Goal: Communication & Community: Ask a question

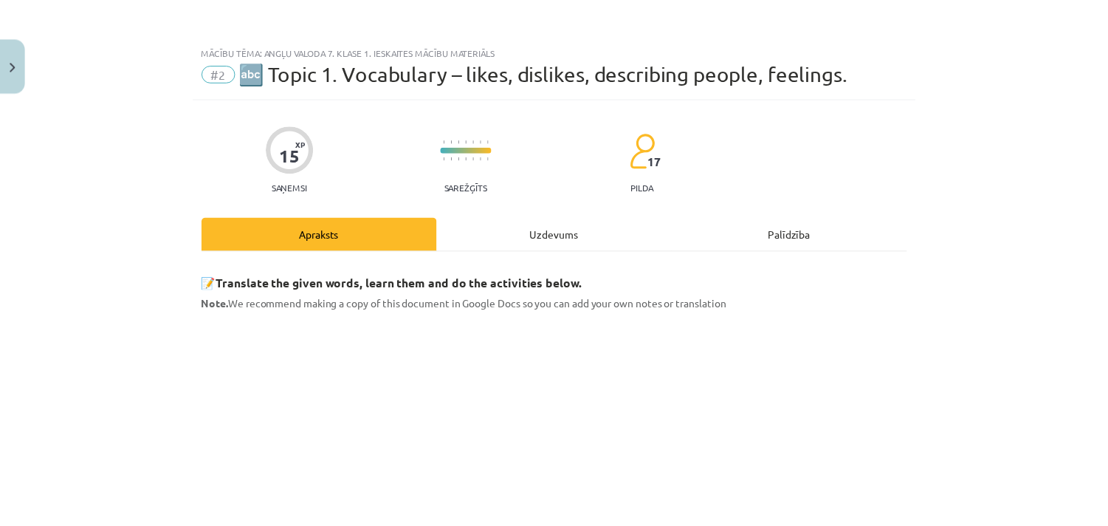
scroll to position [264, 0]
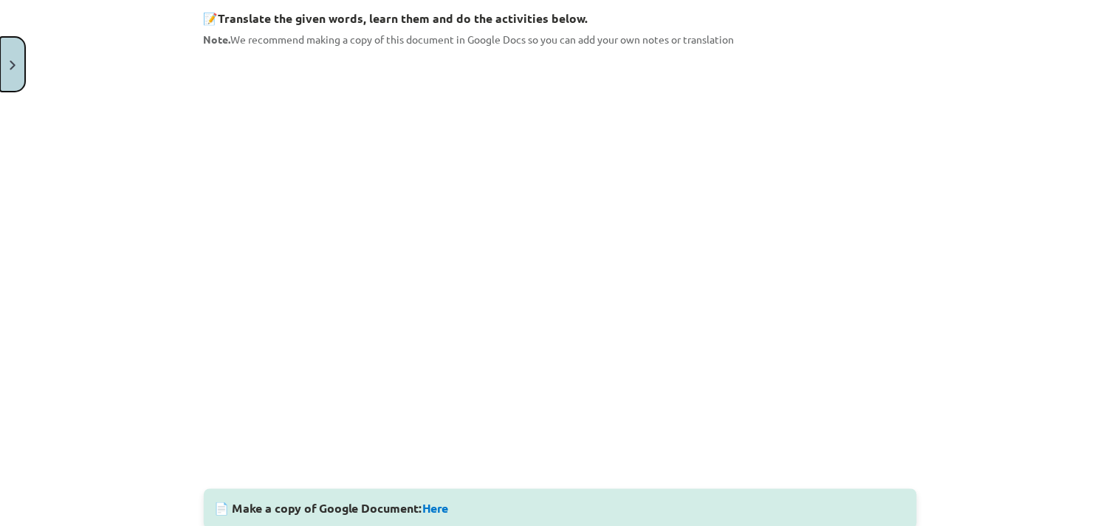
click at [1, 72] on button "Close" at bounding box center [12, 64] width 25 height 55
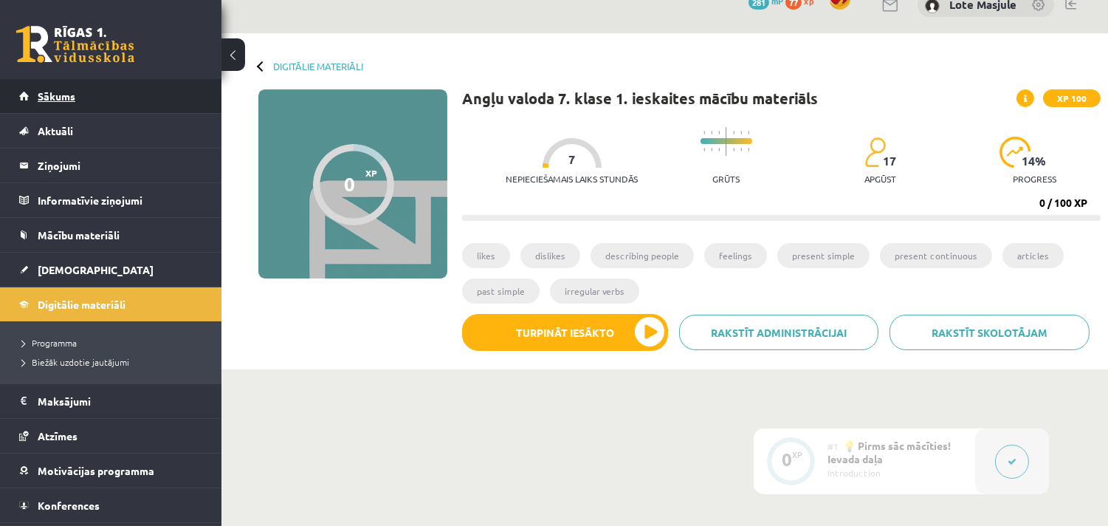
click at [75, 84] on link "Sākums" at bounding box center [111, 96] width 184 height 34
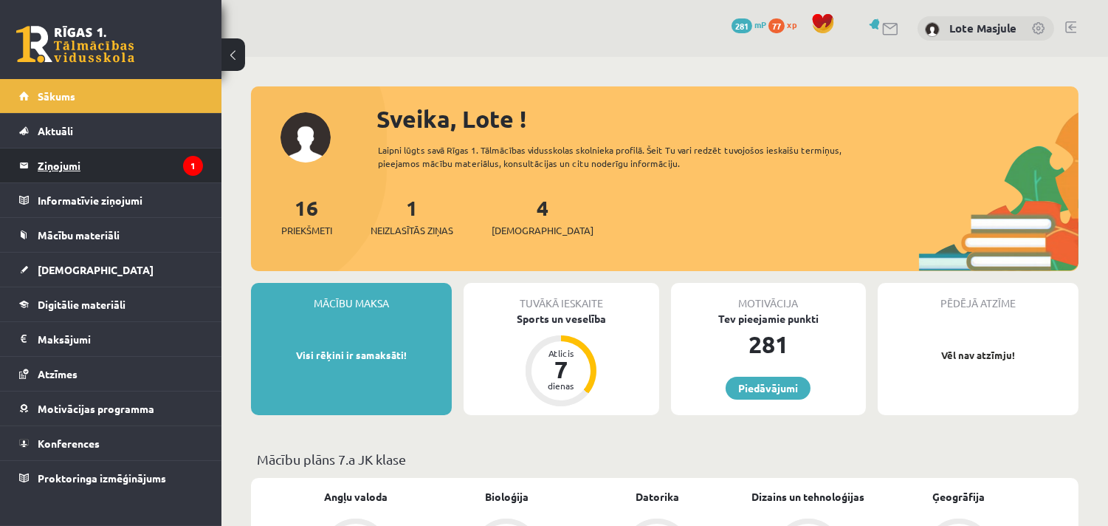
click at [175, 179] on legend "Ziņojumi 1" at bounding box center [120, 165] width 165 height 34
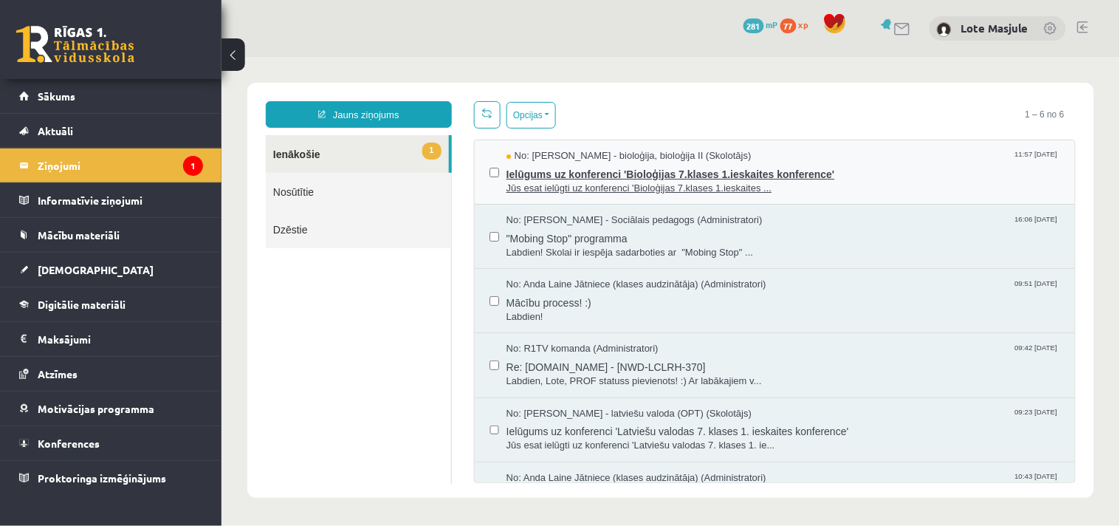
click at [631, 159] on span "No: Elza Saulīte - bioloģija, bioloģija II (Skolotājs)" at bounding box center [628, 155] width 245 height 14
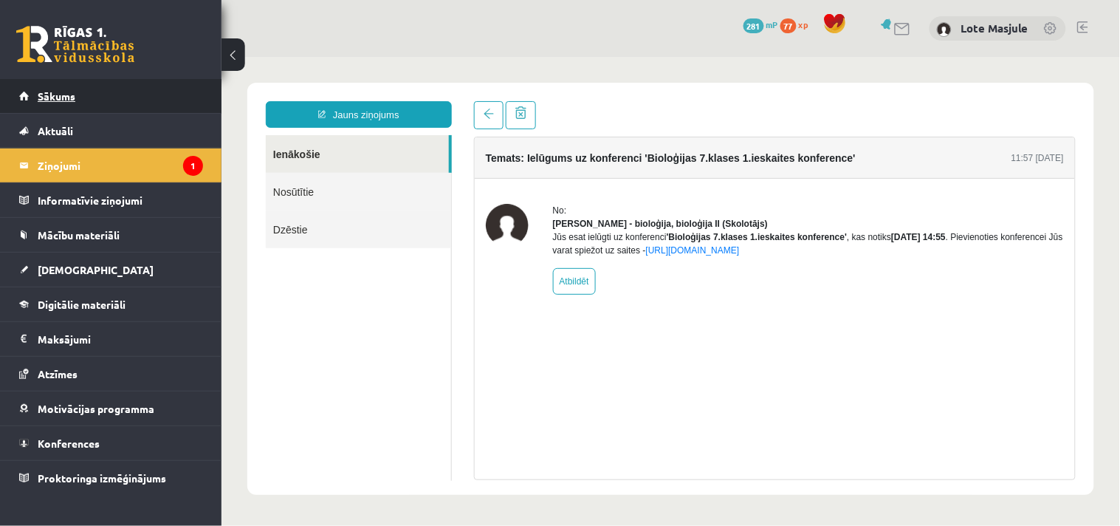
click at [151, 97] on link "Sākums" at bounding box center [111, 96] width 184 height 34
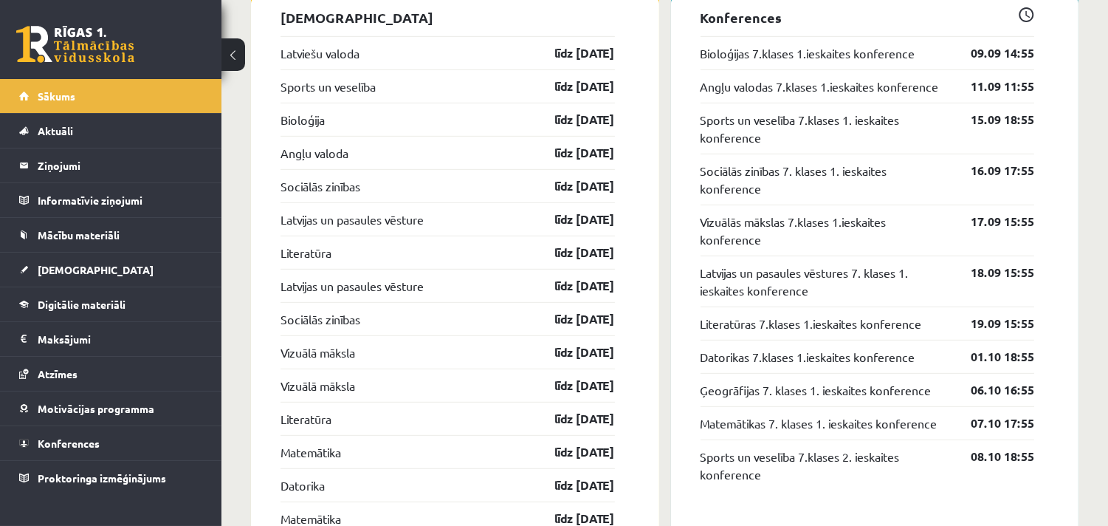
scroll to position [1508, 0]
